Goal: Complete application form: Complete application form

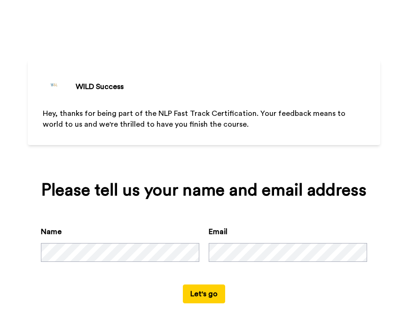
click at [214, 287] on button "Let's go" at bounding box center [204, 293] width 42 height 19
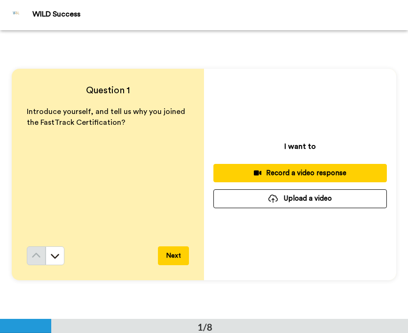
click at [158, 58] on div "Question 1 Introduce yourself, and tell us why you joined the FastTrack Certifi…" at bounding box center [204, 174] width 408 height 288
click at [366, 176] on div "Record a video response" at bounding box center [300, 173] width 159 height 10
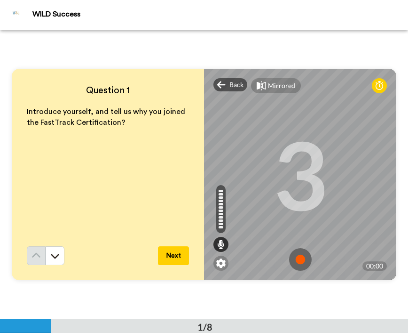
click at [295, 261] on img at bounding box center [300, 259] width 23 height 23
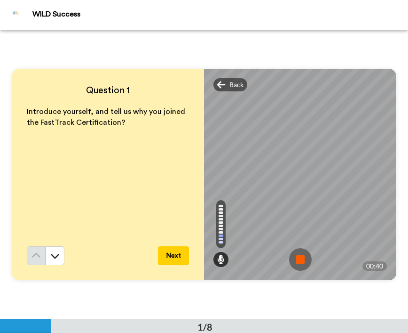
click at [295, 261] on img at bounding box center [300, 259] width 23 height 23
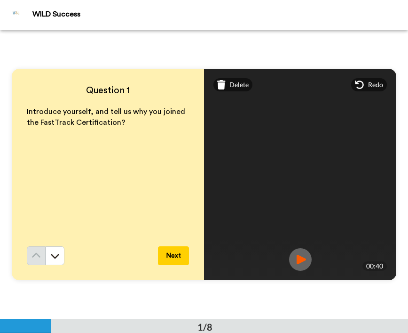
click at [295, 261] on img at bounding box center [300, 259] width 23 height 23
click at [370, 288] on div "Question 1 Introduce yourself, and tell us why you joined the FastTrack Certifi…" at bounding box center [204, 174] width 408 height 288
click at [155, 290] on div "Question 1 Introduce yourself, and tell us why you joined the FastTrack Certifi…" at bounding box center [204, 174] width 408 height 288
click at [266, 286] on div "Question 1 Introduce yourself, and tell us why you joined the FastTrack Certifi…" at bounding box center [204, 174] width 408 height 288
click at [175, 255] on button "Next" at bounding box center [173, 255] width 31 height 19
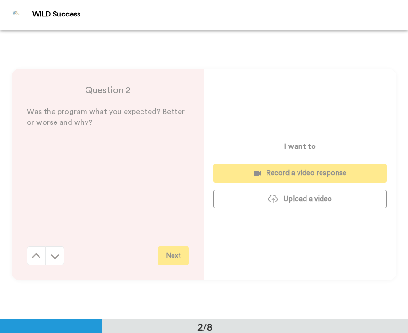
scroll to position [288, 0]
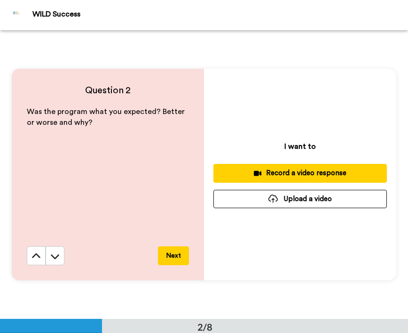
click at [297, 170] on div "Record a video response" at bounding box center [300, 173] width 159 height 10
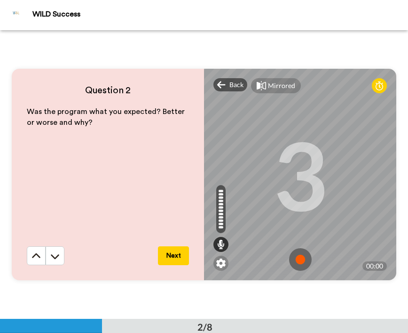
click at [297, 256] on img at bounding box center [300, 259] width 23 height 23
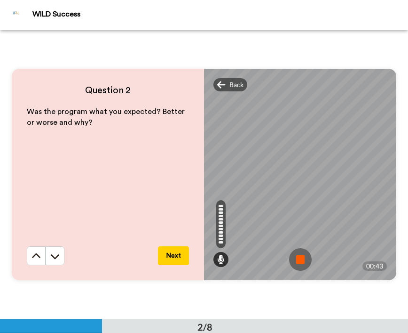
click at [300, 259] on img at bounding box center [300, 259] width 23 height 23
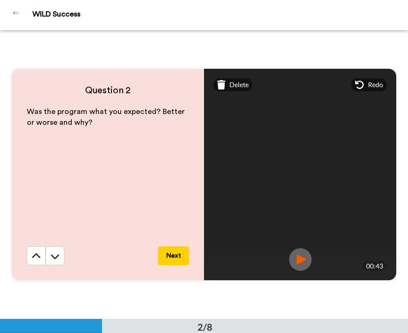
click at [299, 262] on img at bounding box center [300, 259] width 23 height 23
click at [171, 248] on button "Next" at bounding box center [173, 255] width 31 height 19
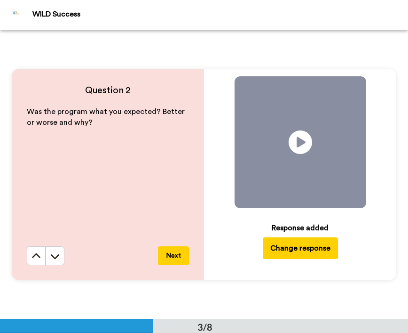
scroll to position [577, 0]
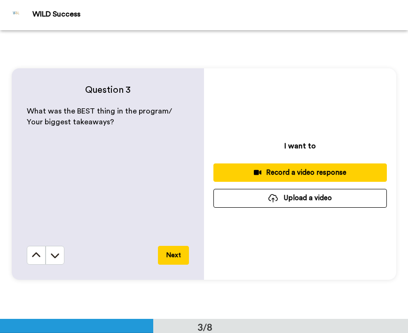
click at [318, 175] on div "Record a video response" at bounding box center [300, 172] width 159 height 10
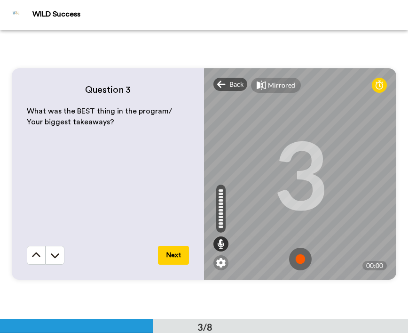
click at [295, 254] on img at bounding box center [300, 258] width 23 height 23
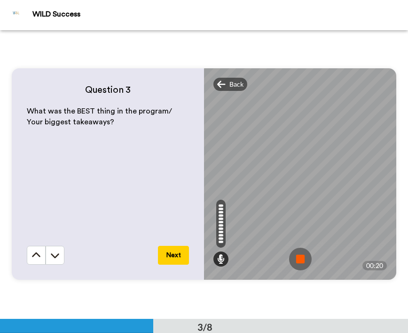
click at [294, 252] on img at bounding box center [300, 258] width 23 height 23
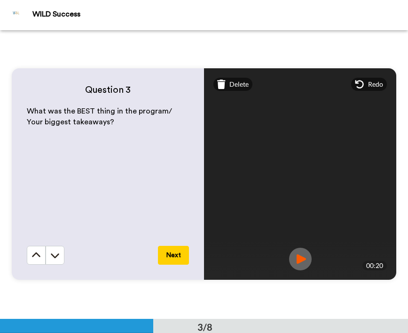
click at [181, 251] on button "Next" at bounding box center [173, 255] width 31 height 19
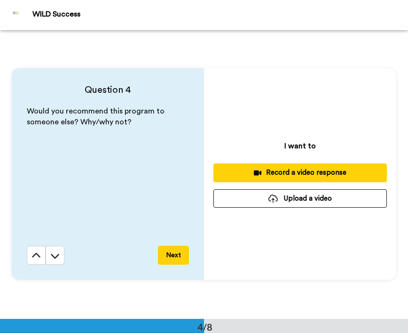
scroll to position [865, 0]
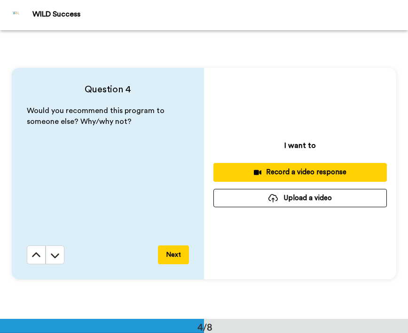
click at [267, 175] on div "Record a video response" at bounding box center [300, 172] width 159 height 10
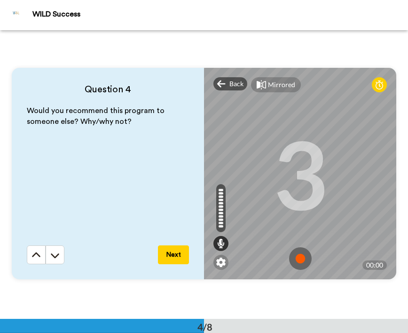
click at [297, 259] on img at bounding box center [300, 258] width 23 height 23
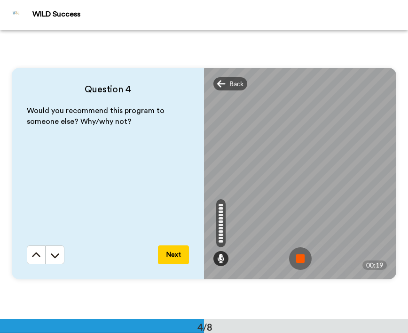
click at [296, 255] on img at bounding box center [300, 258] width 23 height 23
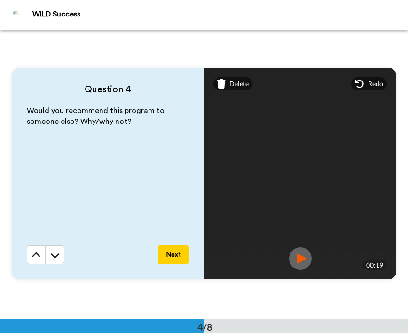
click at [301, 258] on img at bounding box center [300, 258] width 23 height 23
click at [173, 252] on button "Next" at bounding box center [173, 254] width 31 height 19
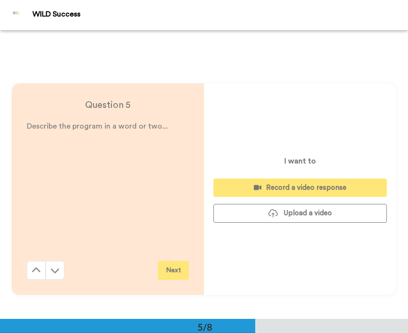
scroll to position [1153, 0]
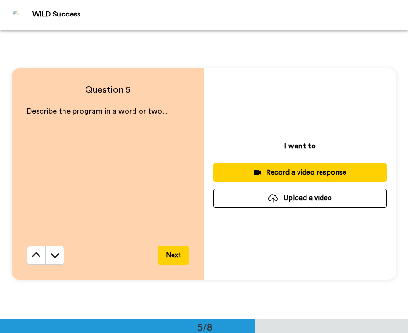
click at [327, 177] on div "Record a video response" at bounding box center [300, 172] width 159 height 10
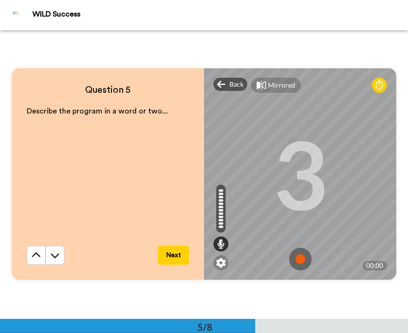
click at [292, 254] on img at bounding box center [300, 258] width 23 height 23
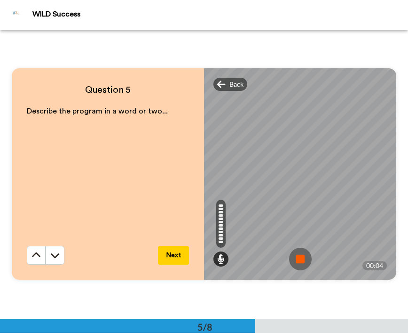
click at [175, 255] on button "Next" at bounding box center [173, 255] width 31 height 19
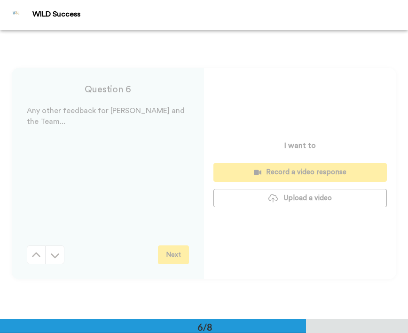
scroll to position [1442, 0]
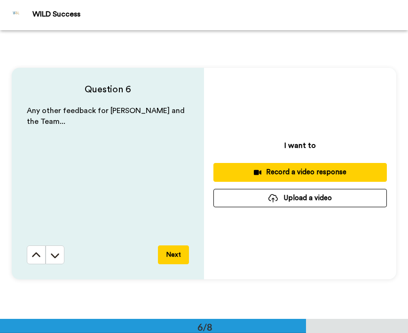
click at [254, 176] on div "Record a video response" at bounding box center [300, 172] width 159 height 10
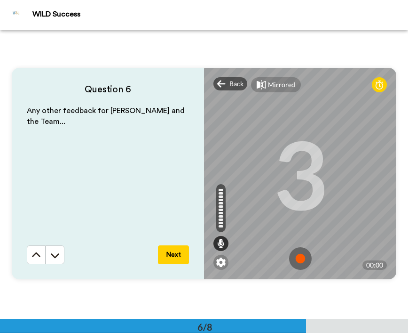
click at [295, 258] on img at bounding box center [300, 258] width 23 height 23
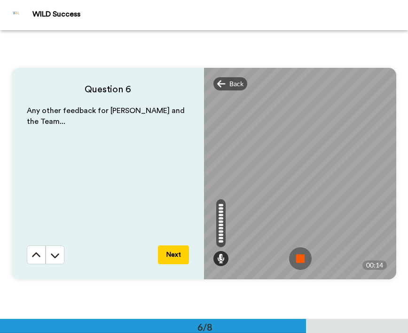
click at [183, 249] on button "Next" at bounding box center [173, 254] width 31 height 19
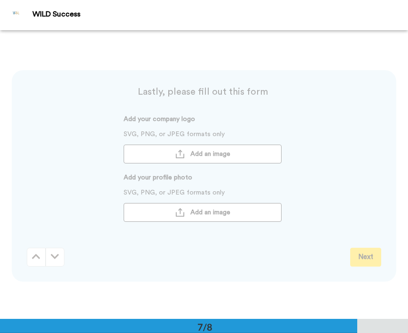
scroll to position [1729, 0]
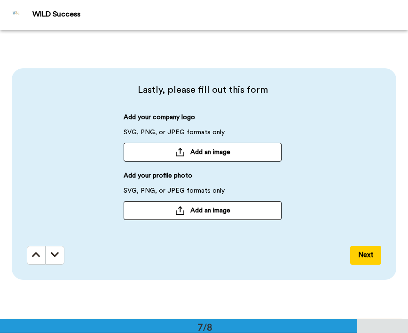
click at [32, 252] on icon at bounding box center [36, 254] width 8 height 9
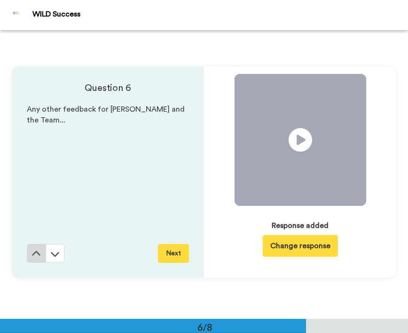
scroll to position [1442, 0]
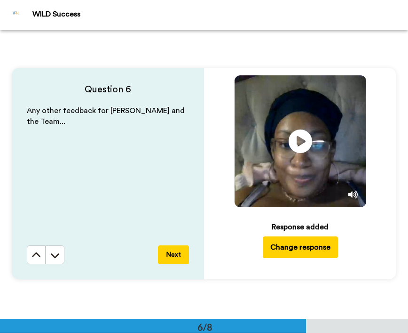
click at [177, 251] on button "Next" at bounding box center [173, 254] width 31 height 19
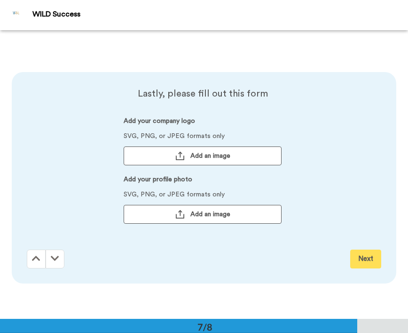
scroll to position [1729, 0]
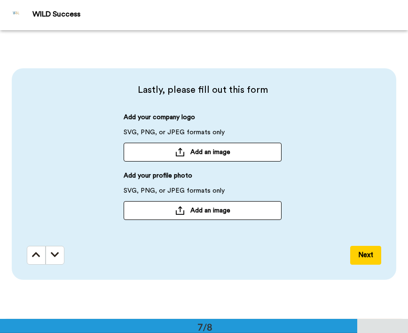
click at [166, 148] on button "Add an image" at bounding box center [203, 152] width 158 height 19
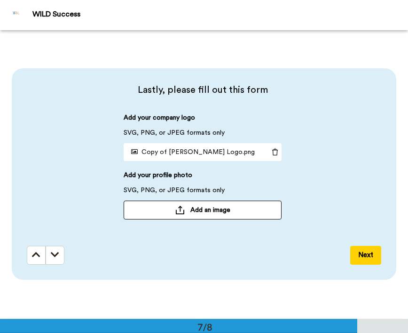
click at [179, 215] on button "Add an image" at bounding box center [203, 209] width 158 height 19
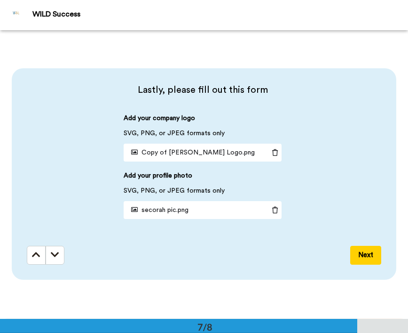
click at [354, 252] on button "Next" at bounding box center [365, 255] width 31 height 19
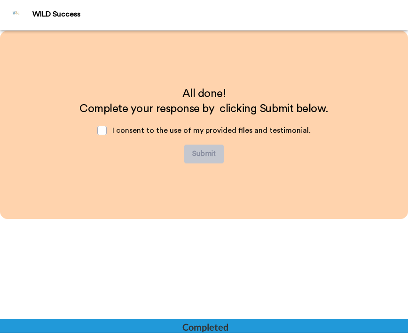
scroll to position [2017, 0]
click at [107, 132] on span at bounding box center [101, 130] width 9 height 9
click at [191, 150] on button "Submit" at bounding box center [204, 153] width 40 height 19
